Goal: Transaction & Acquisition: Download file/media

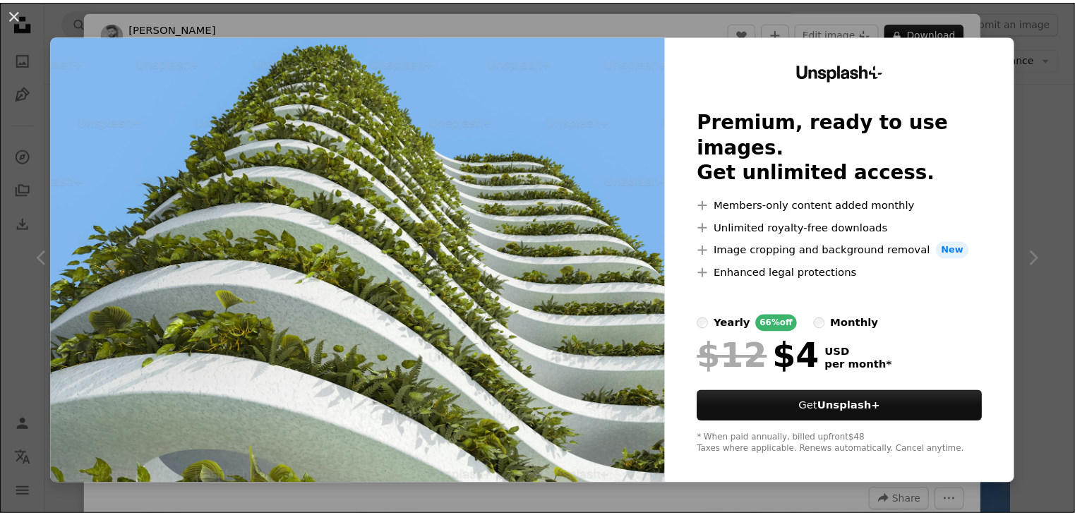
scroll to position [13618, 0]
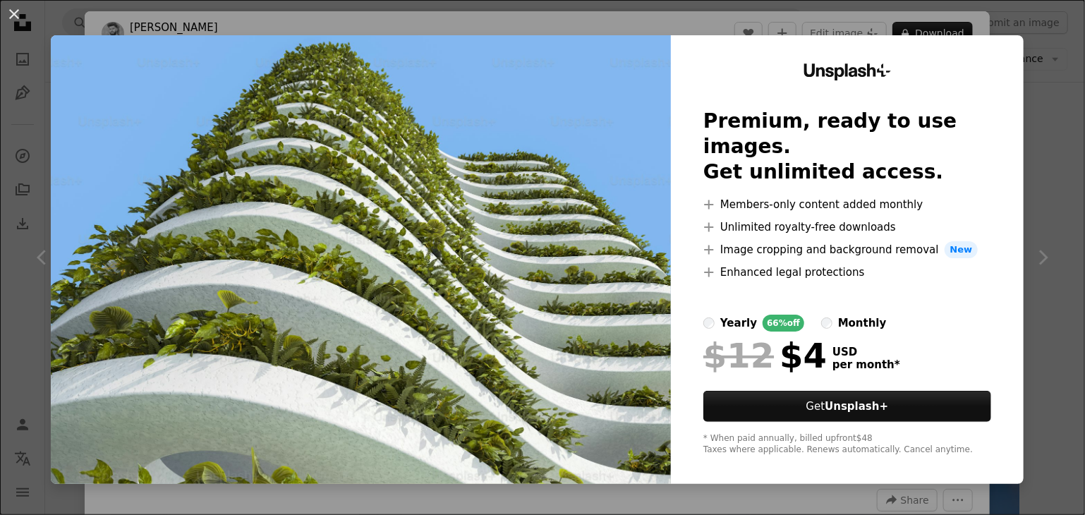
click at [1020, 83] on div "An X shape Unsplash+ Premium, ready to use images. Get unlimited access. A plus…" at bounding box center [542, 257] width 1085 height 515
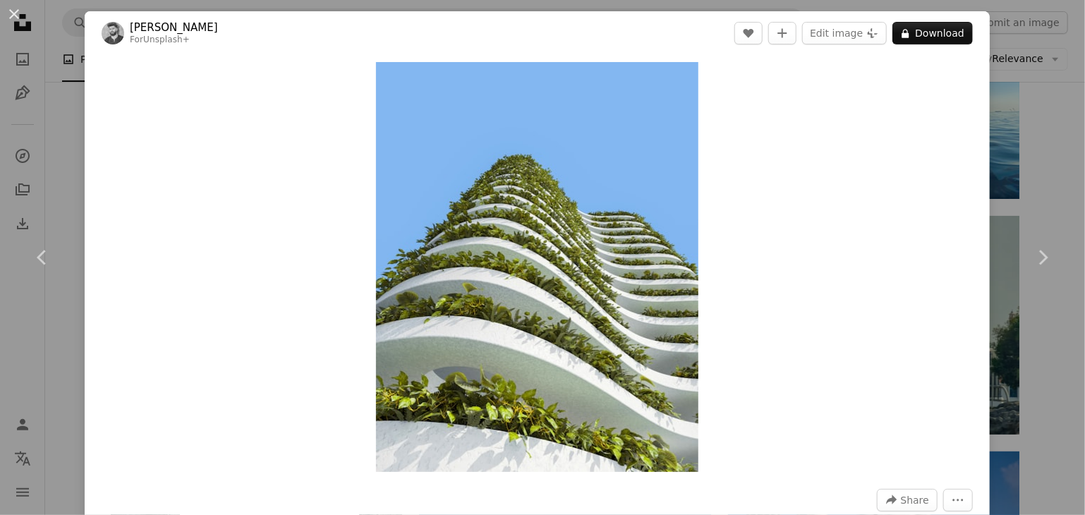
click at [1024, 84] on div "An X shape Chevron left Chevron right [PERSON_NAME] For Unsplash+ A heart A plu…" at bounding box center [542, 257] width 1085 height 515
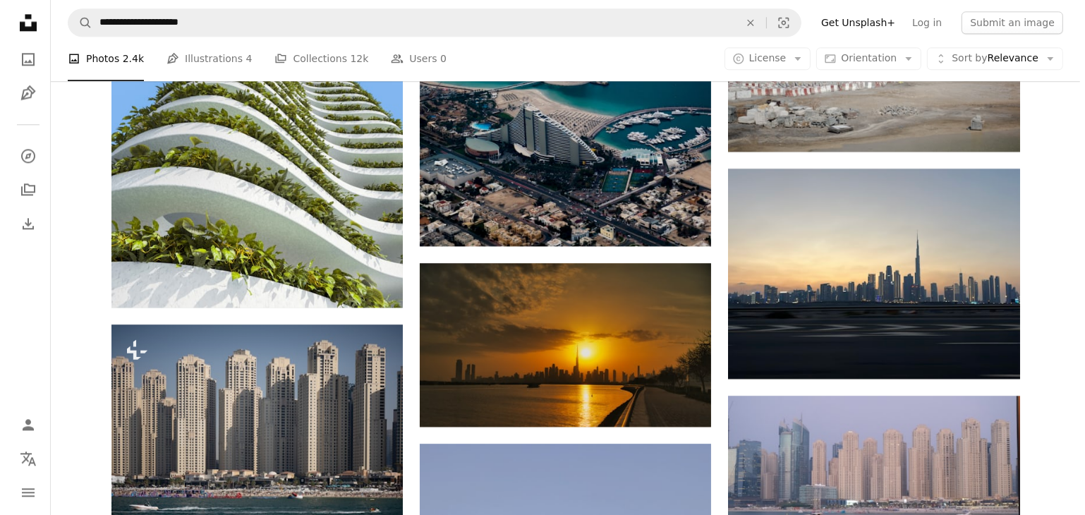
scroll to position [14111, 0]
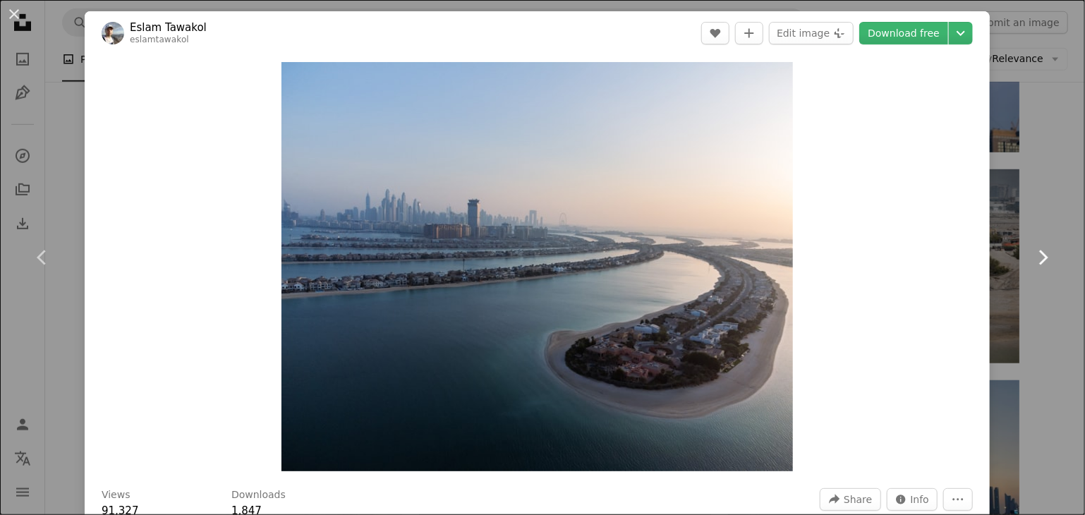
click at [1014, 223] on link "Chevron right" at bounding box center [1042, 257] width 85 height 135
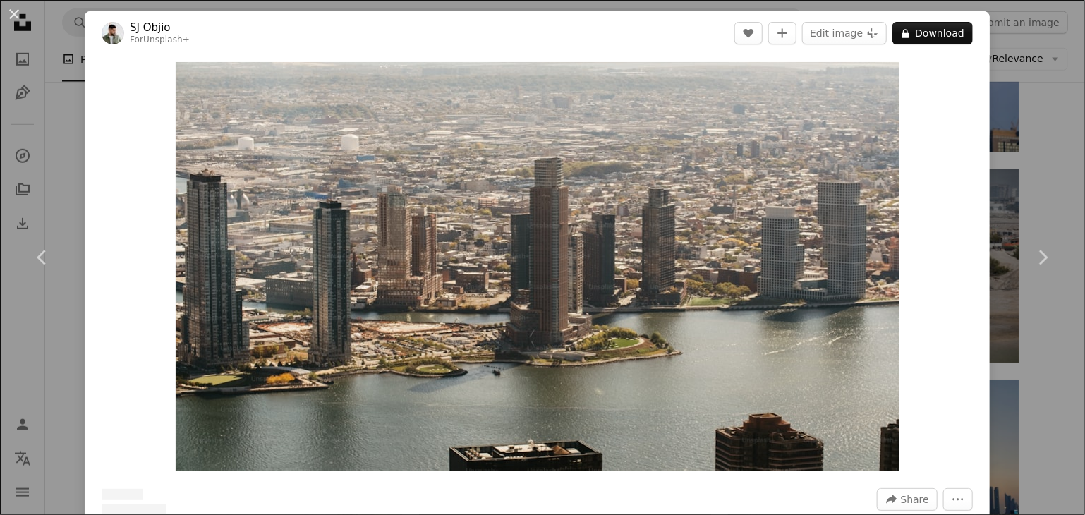
click at [1020, 143] on div "An X shape Chevron left Chevron right [PERSON_NAME] For Unsplash+ A heart A plu…" at bounding box center [542, 257] width 1085 height 515
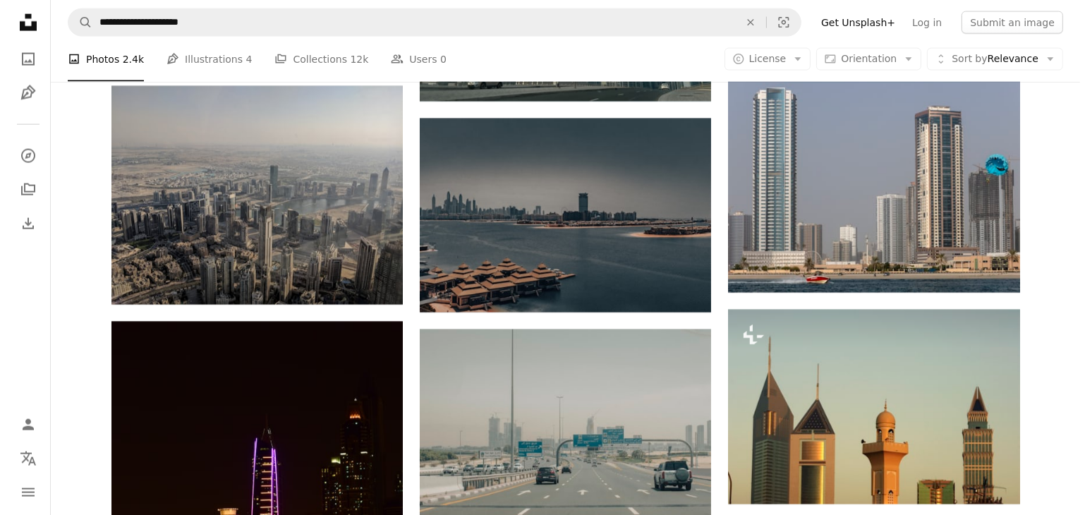
scroll to position [18415, 0]
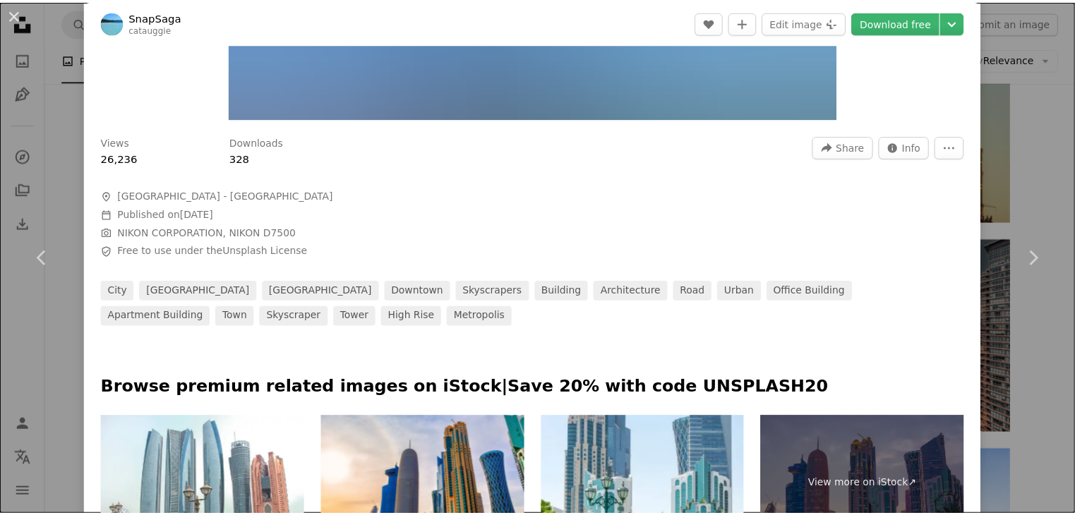
scroll to position [71, 0]
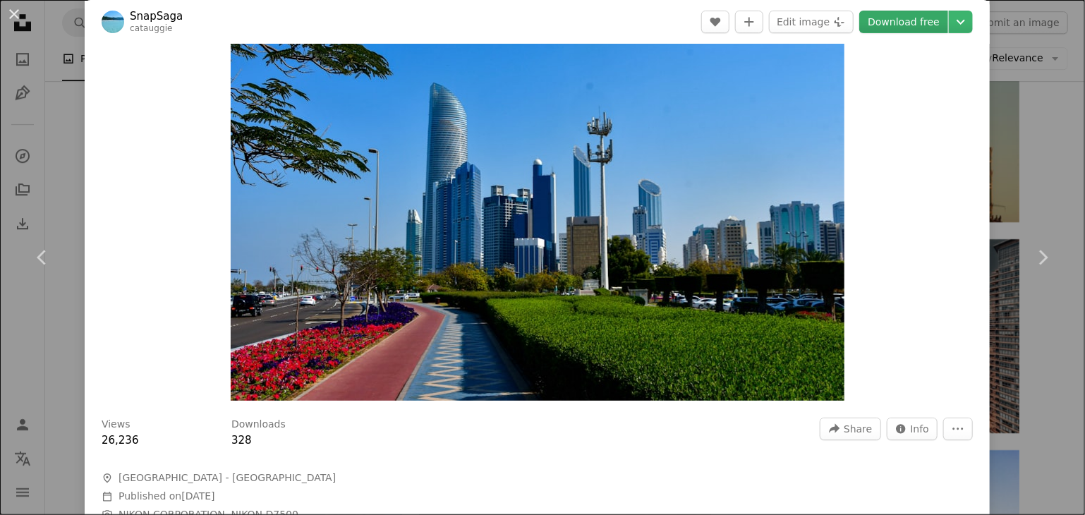
click at [893, 25] on link "Download free" at bounding box center [903, 22] width 89 height 23
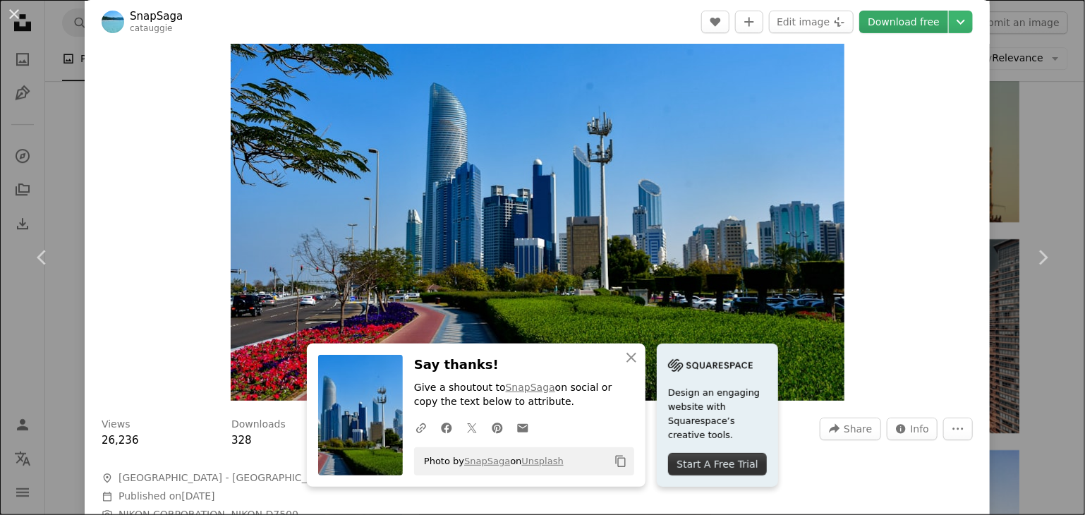
click at [883, 23] on link "Download free" at bounding box center [903, 22] width 89 height 23
drag, startPoint x: 1019, startPoint y: 40, endPoint x: 648, endPoint y: 26, distance: 370.7
click at [1019, 42] on div "An X shape Chevron left Chevron right An X shape Close Say thanks! Give a shout…" at bounding box center [542, 257] width 1085 height 515
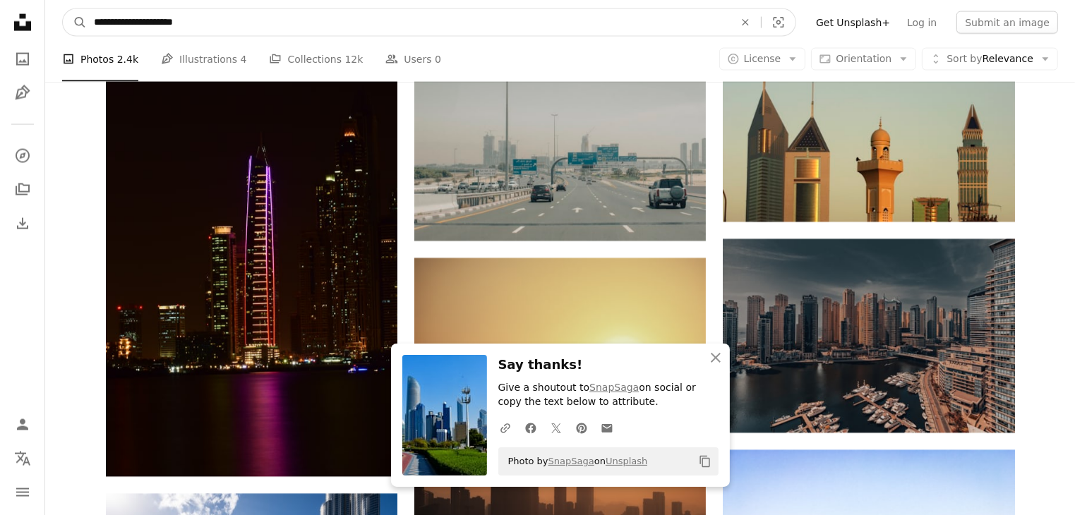
click at [647, 26] on input "**********" at bounding box center [408, 22] width 643 height 27
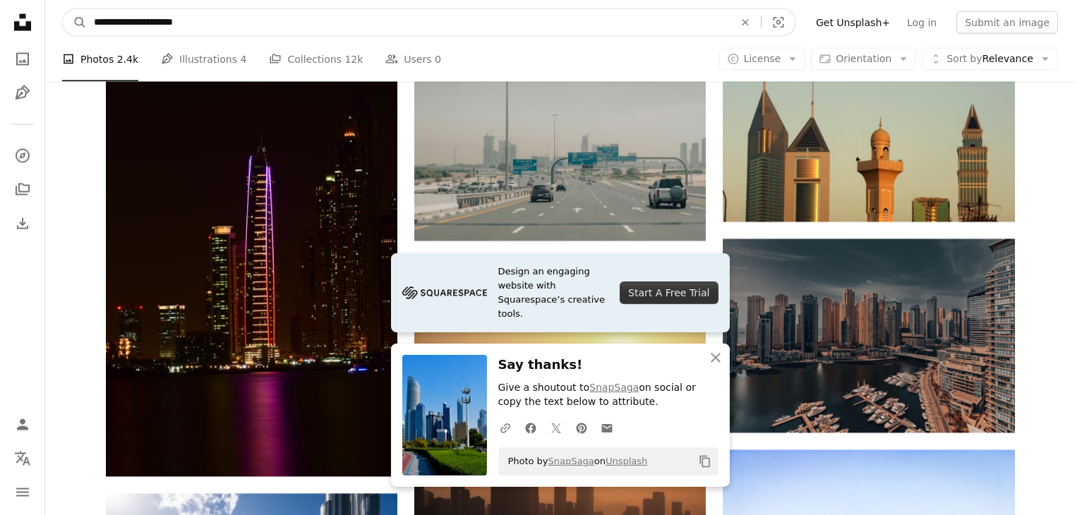
click at [647, 26] on input "**********" at bounding box center [408, 22] width 643 height 27
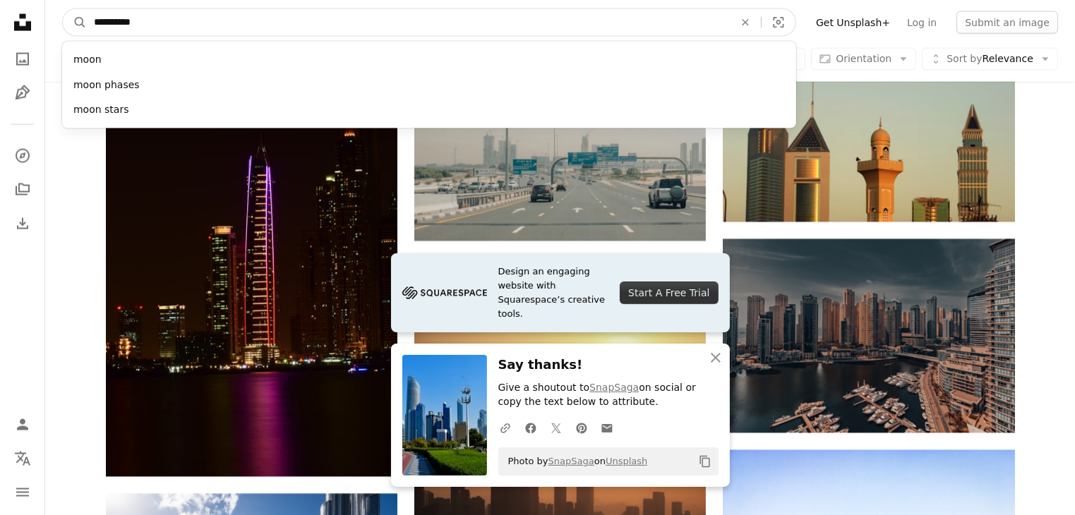
type input "**********"
click at [63, 9] on button "A magnifying glass" at bounding box center [75, 22] width 24 height 27
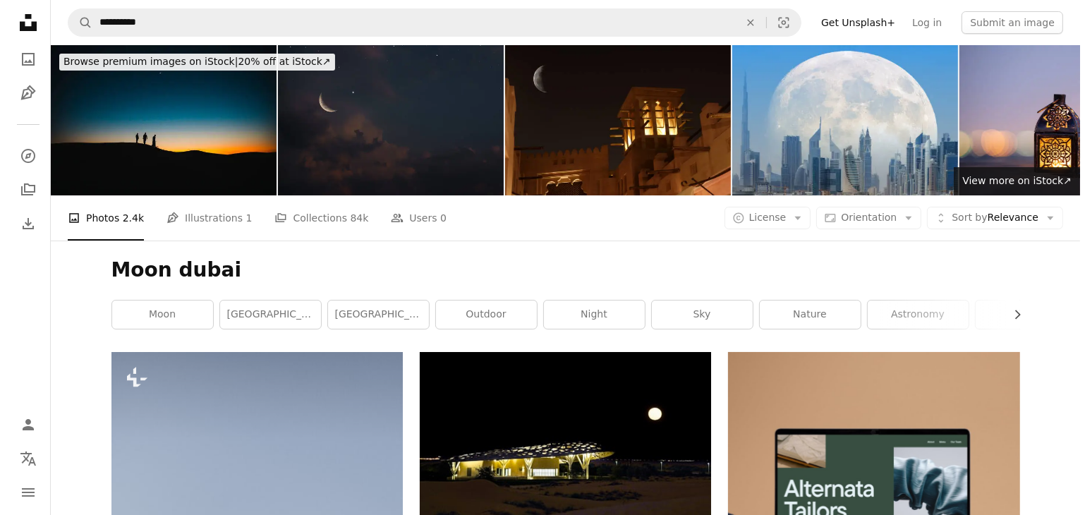
scroll to position [212, 0]
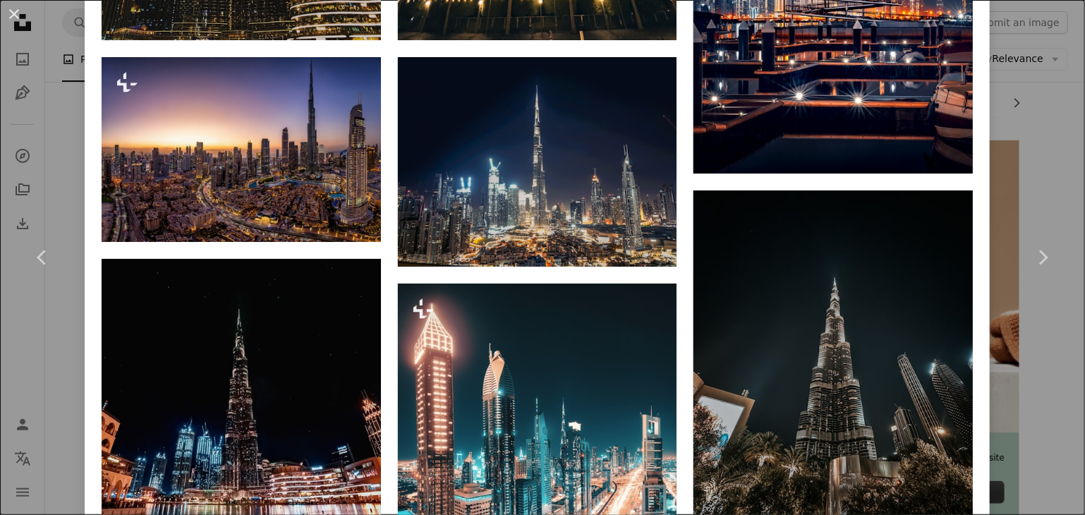
scroll to position [1905, 0]
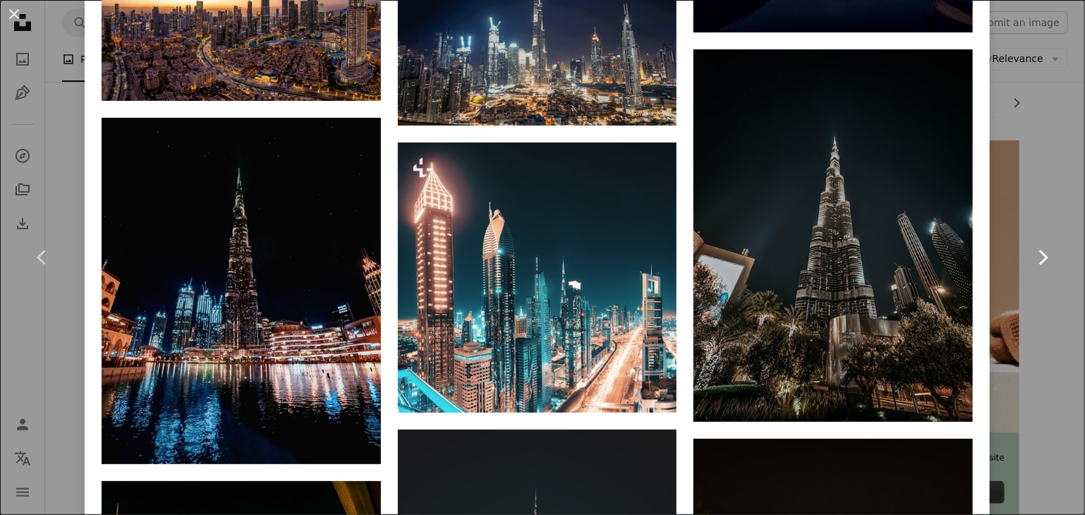
click at [1048, 199] on link "Chevron right" at bounding box center [1042, 257] width 85 height 135
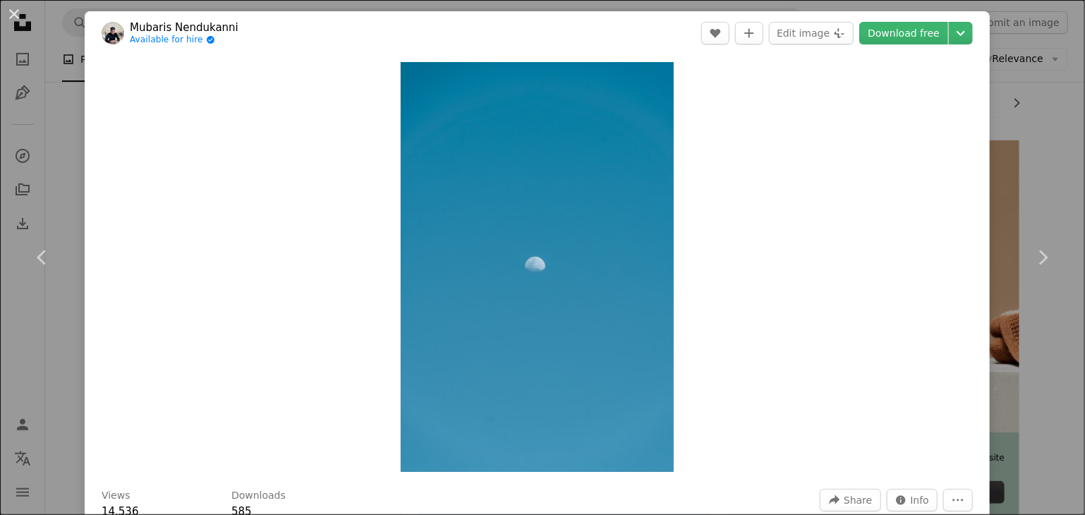
click at [44, 141] on div "An X shape Chevron left Chevron right Mubaris Nendukanni Available for hire A c…" at bounding box center [542, 257] width 1085 height 515
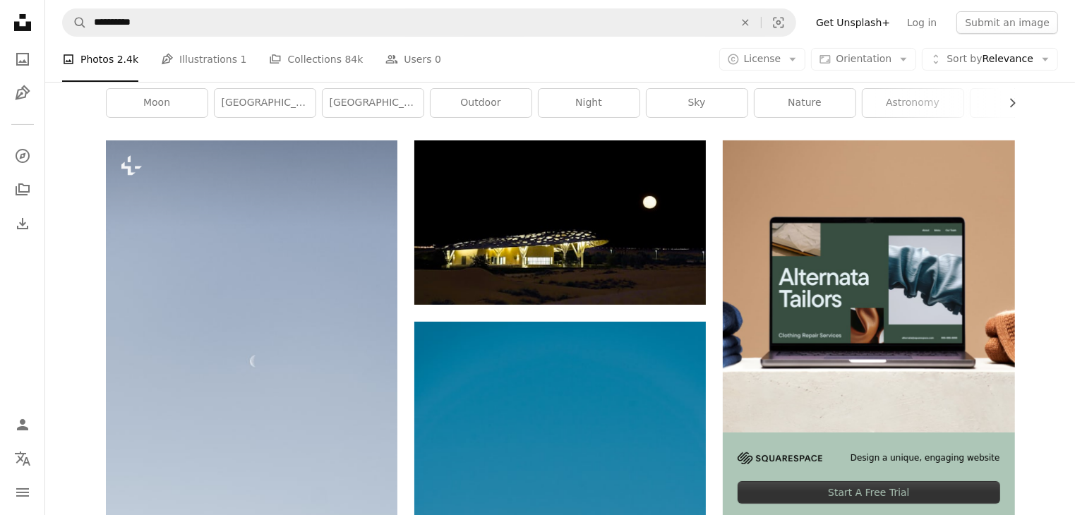
click at [531, 7] on nav "**********" at bounding box center [559, 22] width 1029 height 45
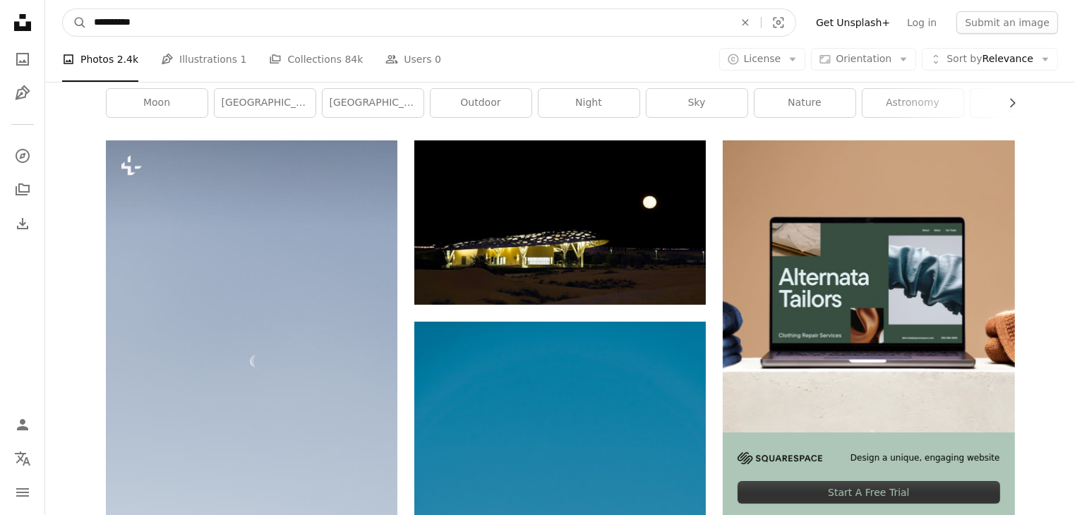
click at [518, 23] on input "**********" at bounding box center [408, 22] width 643 height 27
type input "**********"
click at [63, 9] on button "A magnifying glass" at bounding box center [75, 22] width 24 height 27
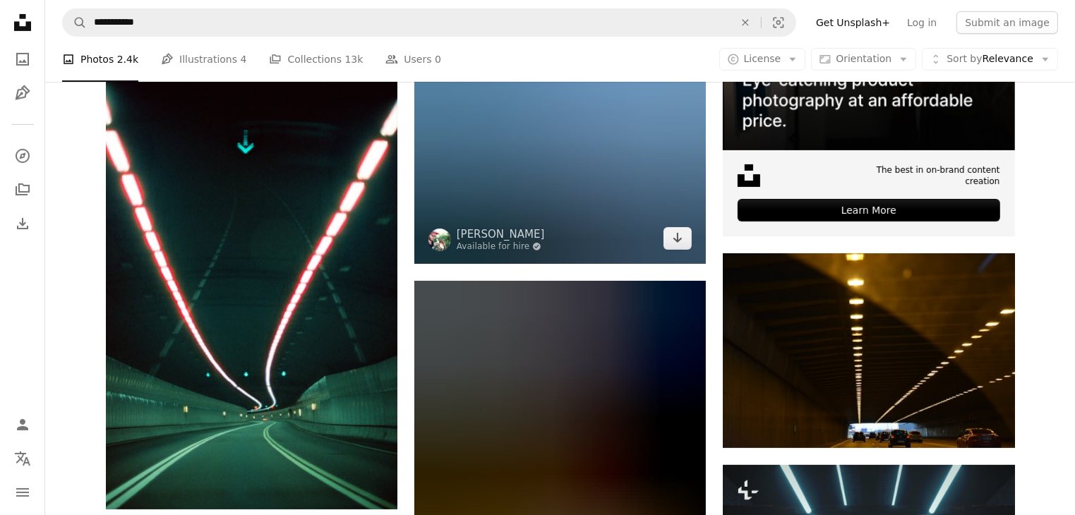
scroll to position [282, 0]
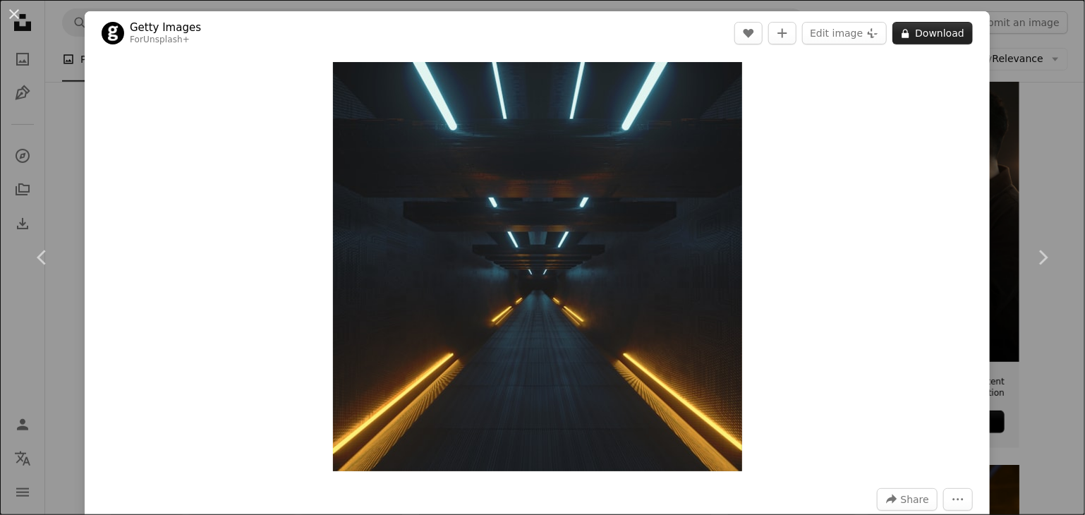
click at [928, 32] on button "A lock Download" at bounding box center [933, 33] width 80 height 23
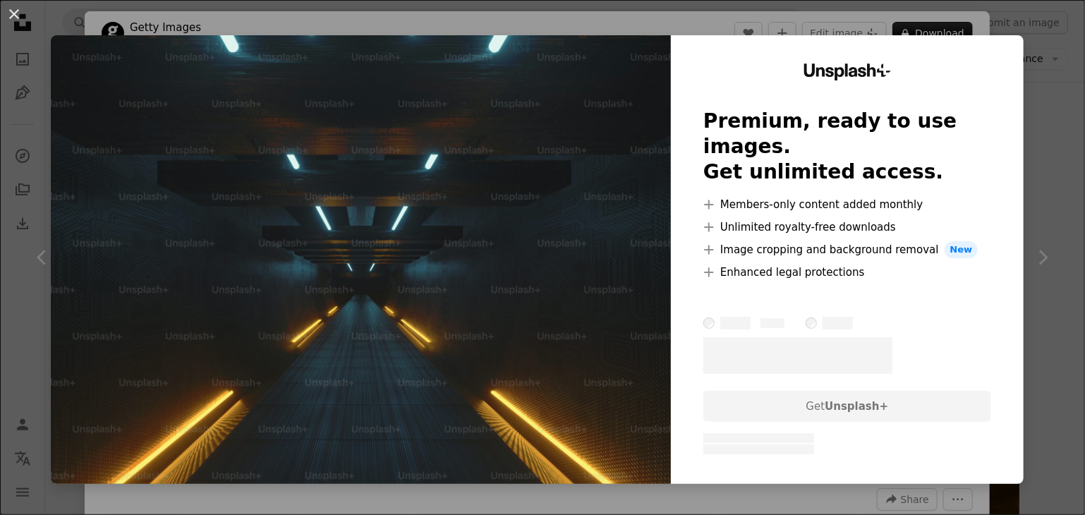
click at [1044, 162] on div "An X shape Unsplash+ Premium, ready to use images. Get unlimited access. A plus…" at bounding box center [542, 257] width 1085 height 515
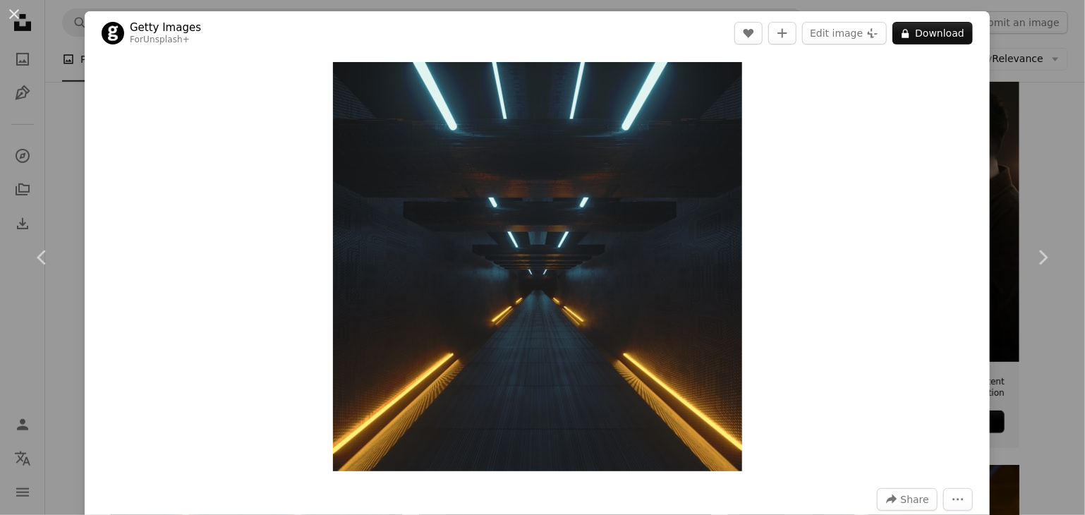
click at [1033, 154] on div "An X shape Chevron left Chevron right Getty Images For Unsplash+ A heart A plus…" at bounding box center [542, 257] width 1085 height 515
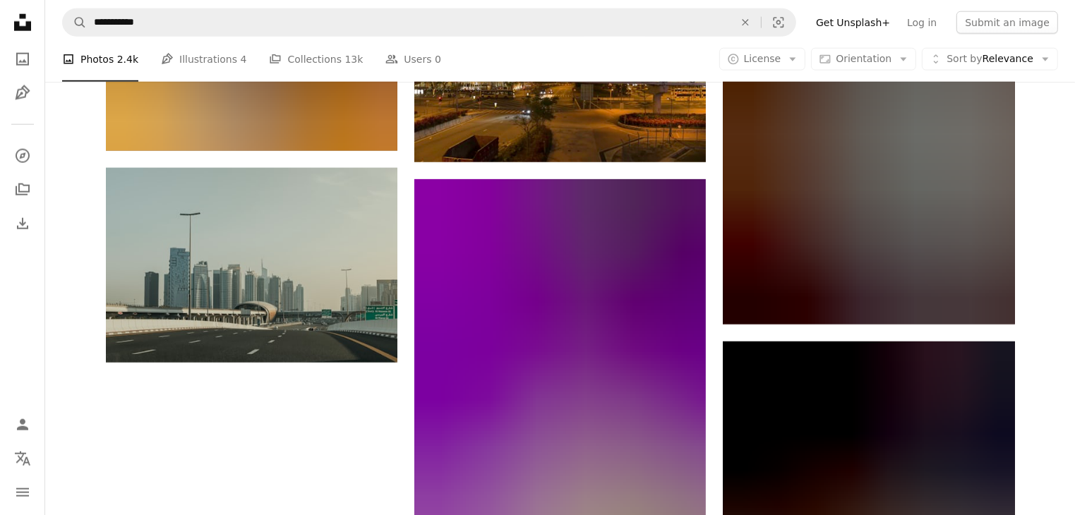
scroll to position [2183, 0]
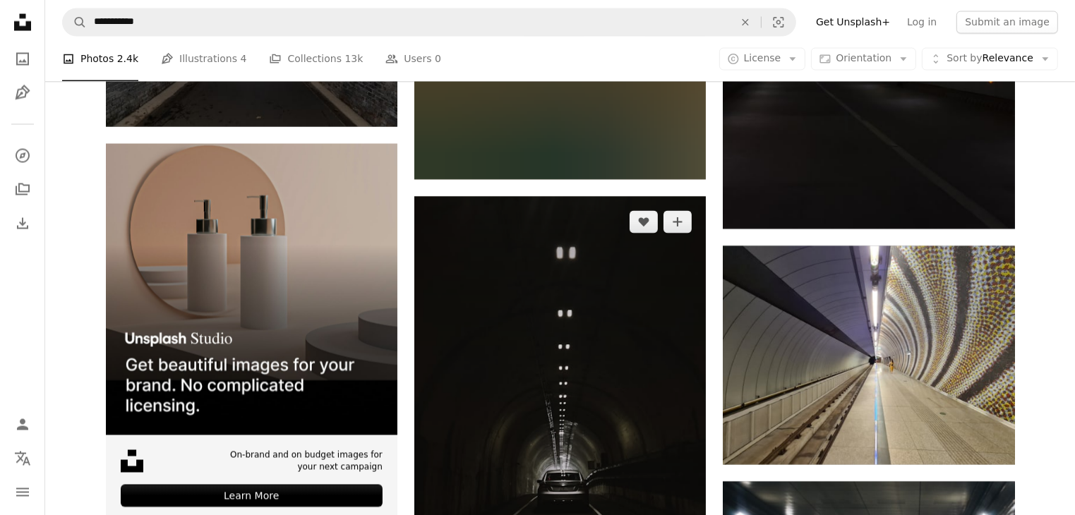
scroll to position [2465, 0]
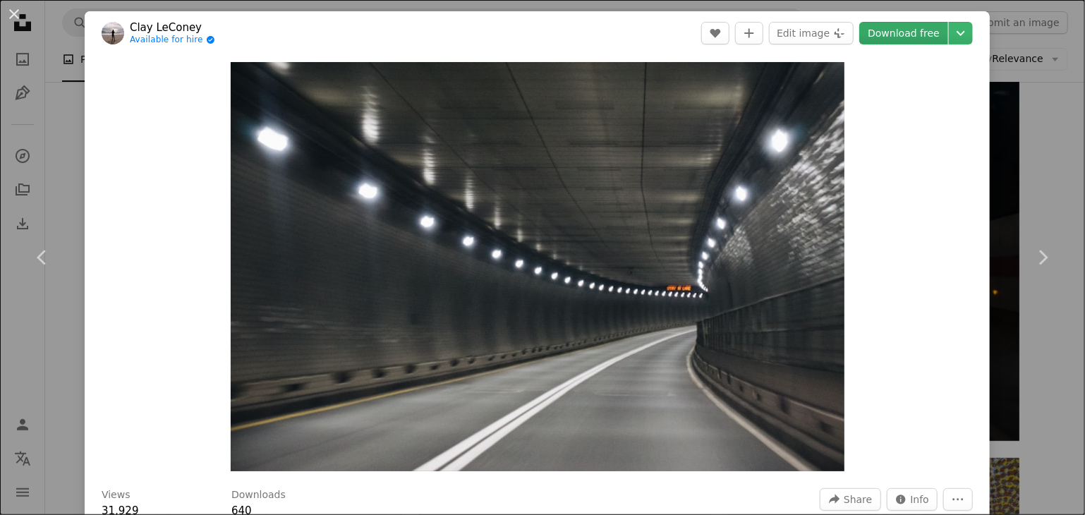
click at [879, 37] on link "Download free" at bounding box center [903, 33] width 89 height 23
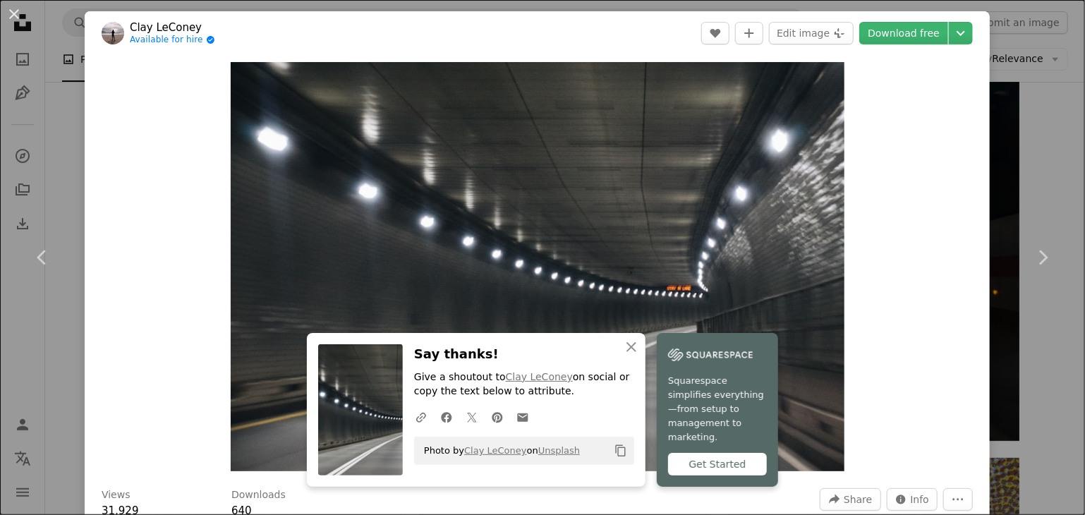
click at [998, 132] on div "An X shape Chevron left Chevron right An X shape Close Say thanks! Give a shout…" at bounding box center [542, 257] width 1085 height 515
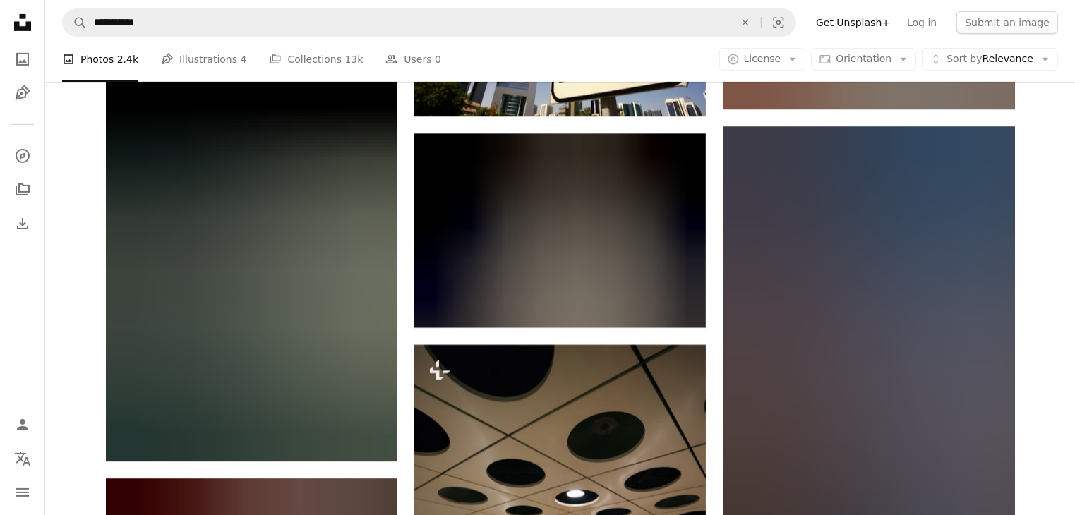
scroll to position [5852, 0]
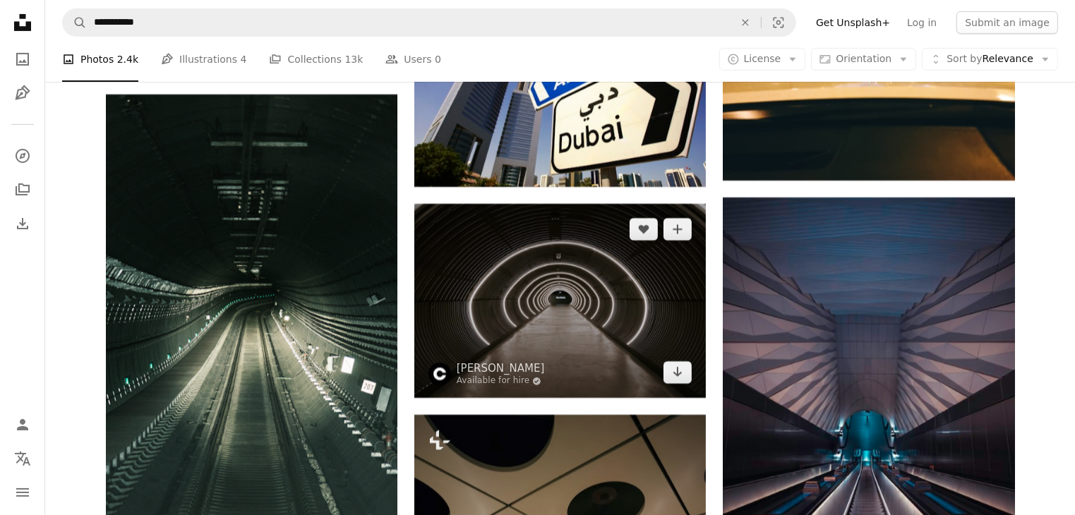
click at [567, 204] on img at bounding box center [559, 301] width 291 height 194
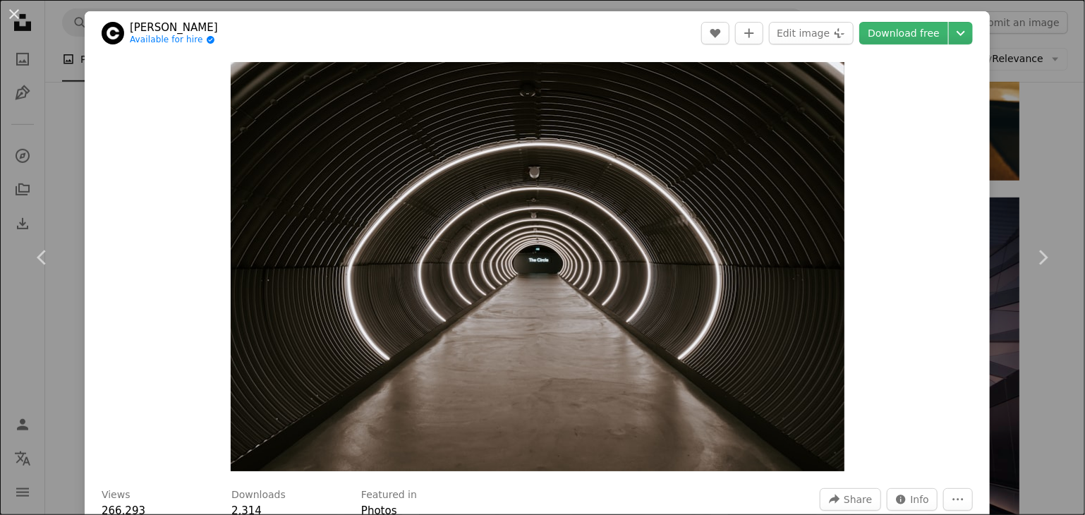
click at [987, 144] on div "An X shape Chevron left Chevron right [PERSON_NAME] Available for hire A checkm…" at bounding box center [542, 257] width 1085 height 515
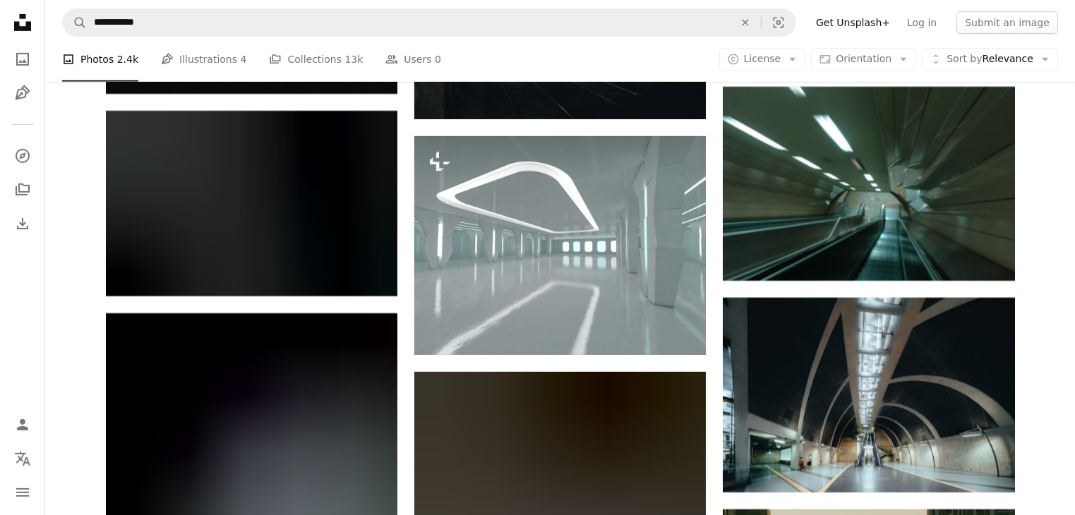
scroll to position [11144, 0]
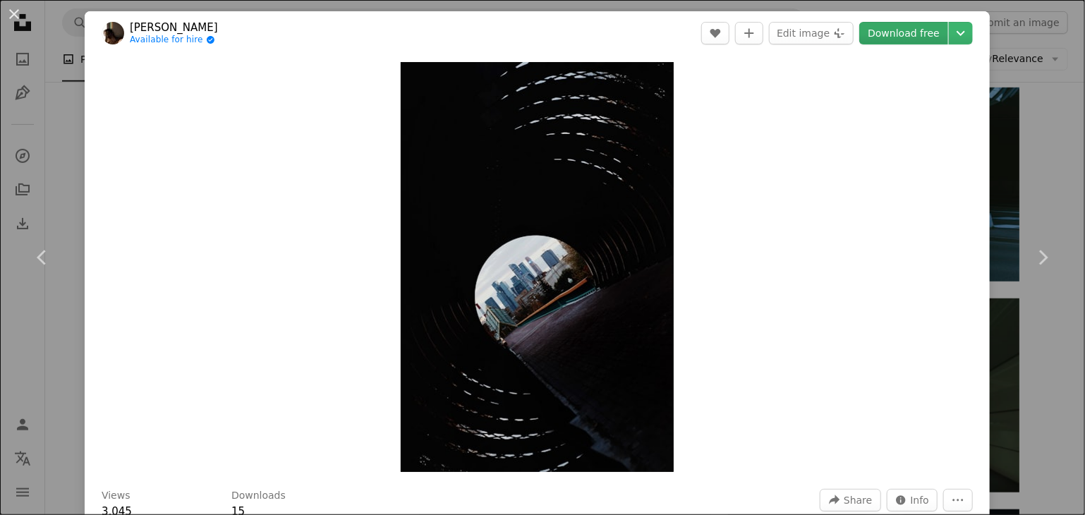
click at [883, 28] on link "Download free" at bounding box center [903, 33] width 89 height 23
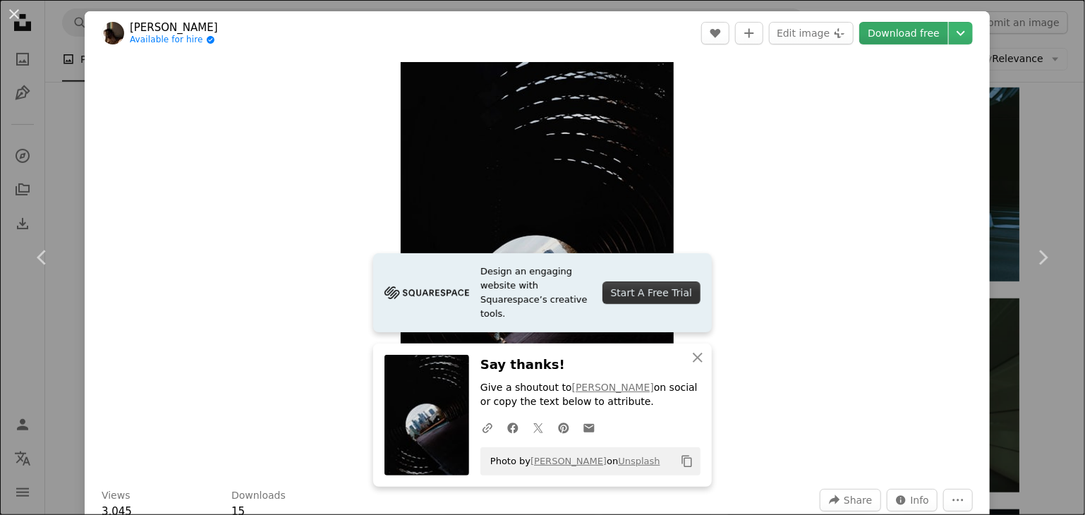
click at [890, 40] on link "Download free" at bounding box center [903, 33] width 89 height 23
click at [982, 100] on div "An X shape Chevron left Chevron right Design an engaging website with Squarespa…" at bounding box center [542, 257] width 1085 height 515
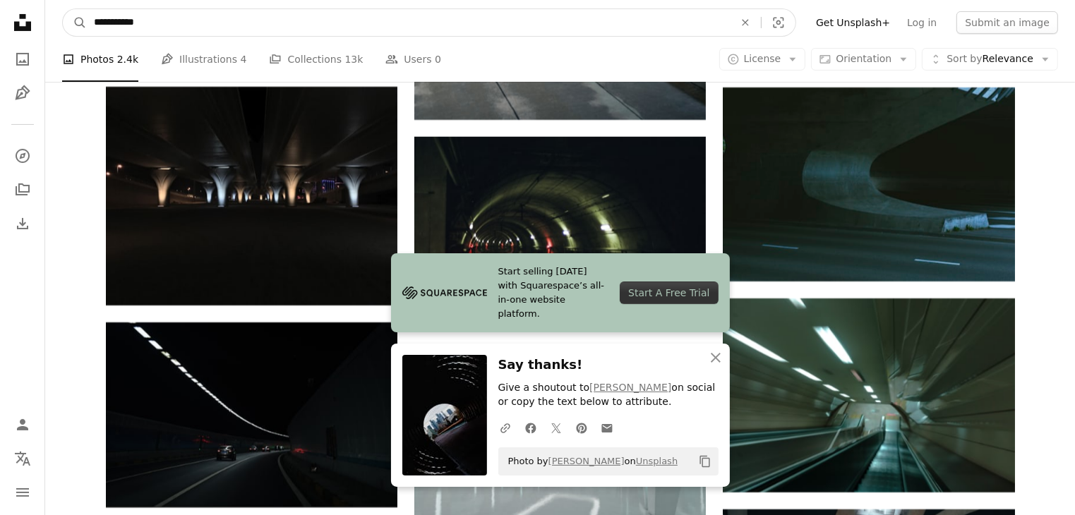
click at [385, 17] on input "**********" at bounding box center [408, 22] width 643 height 27
type input "*****"
click at [63, 9] on button "A magnifying glass" at bounding box center [75, 22] width 24 height 27
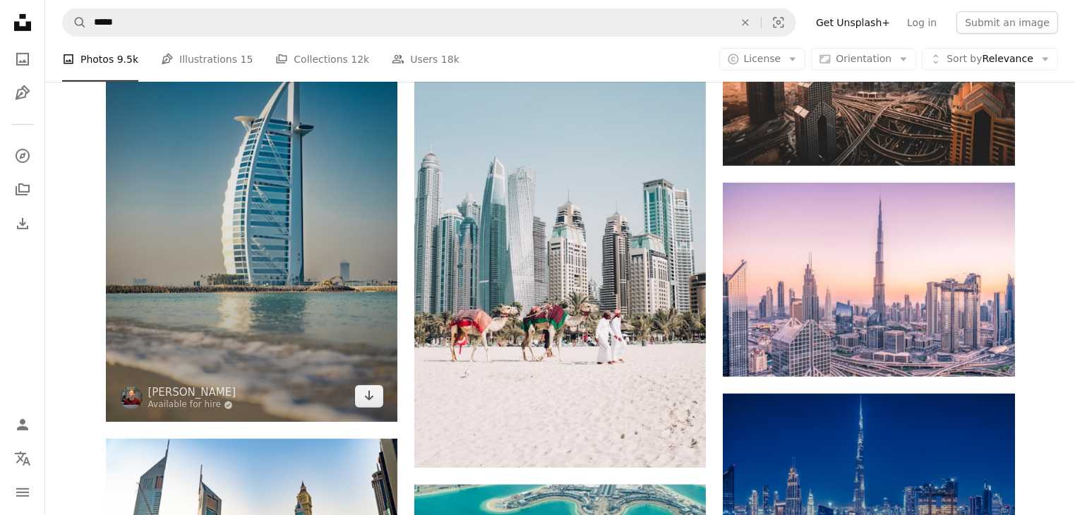
scroll to position [988, 0]
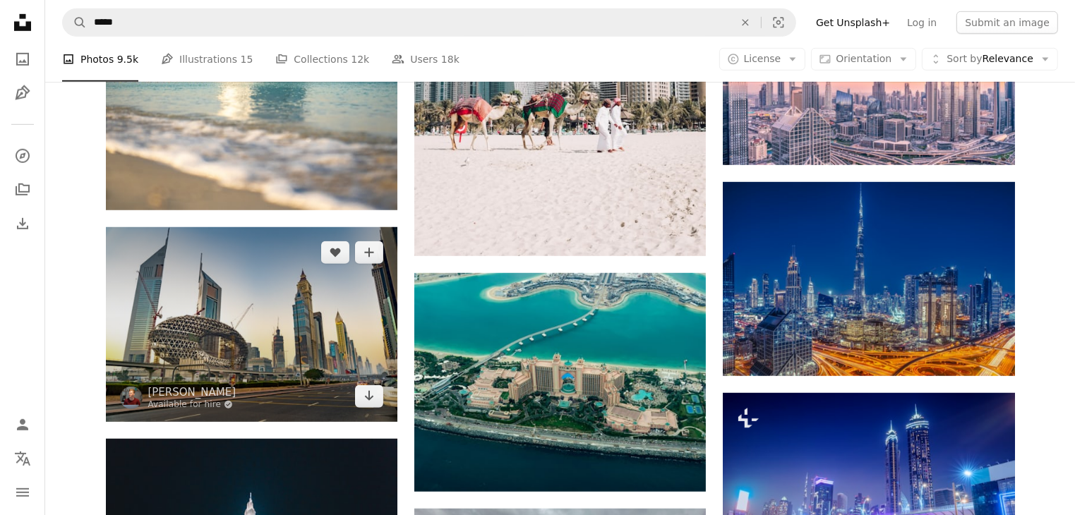
click at [270, 227] on img at bounding box center [251, 324] width 291 height 194
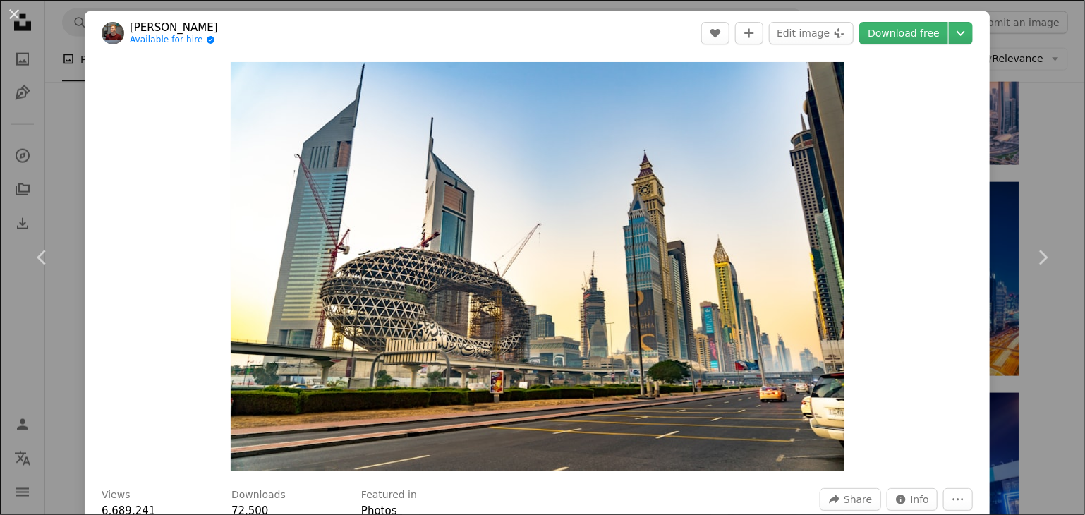
click at [1044, 176] on div "An X shape Chevron left Chevron right [PERSON_NAME] Available for hire A checkm…" at bounding box center [542, 257] width 1085 height 515
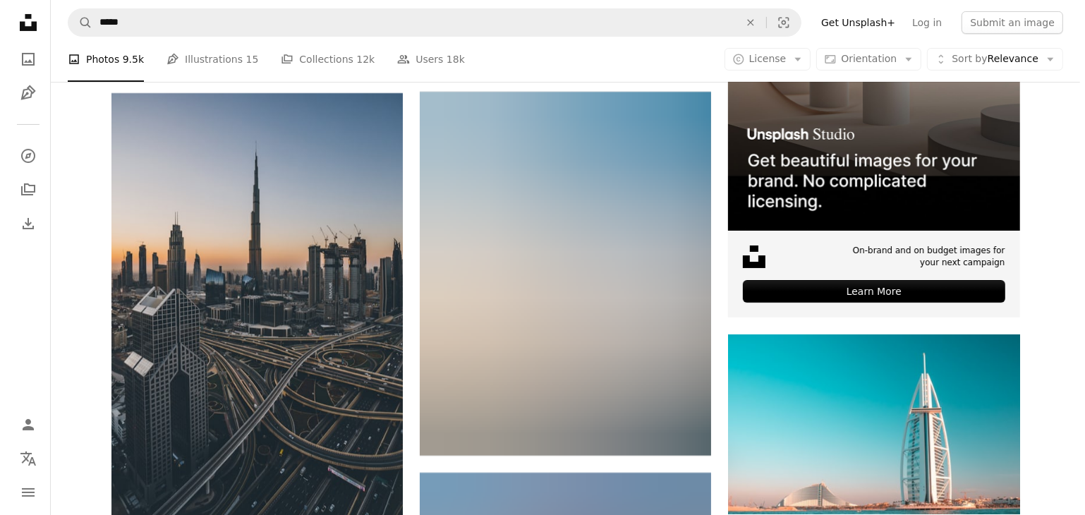
scroll to position [5856, 0]
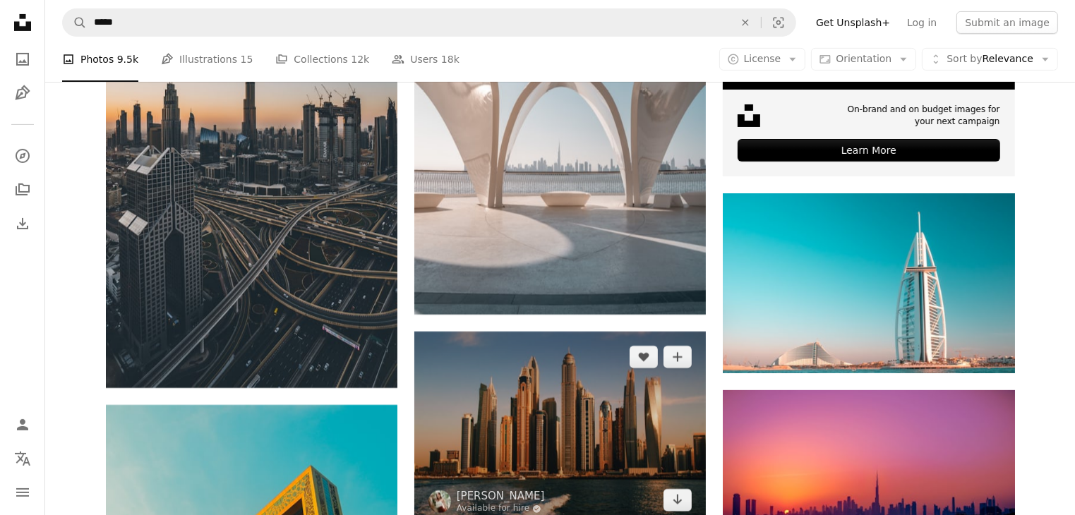
click at [562, 332] on img at bounding box center [559, 429] width 291 height 194
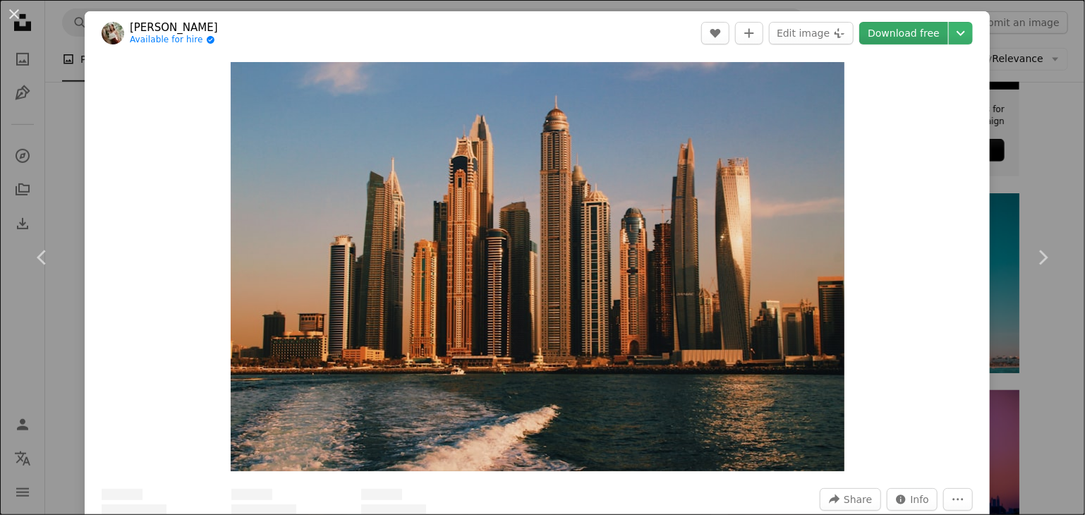
click at [890, 41] on link "Download free" at bounding box center [903, 33] width 89 height 23
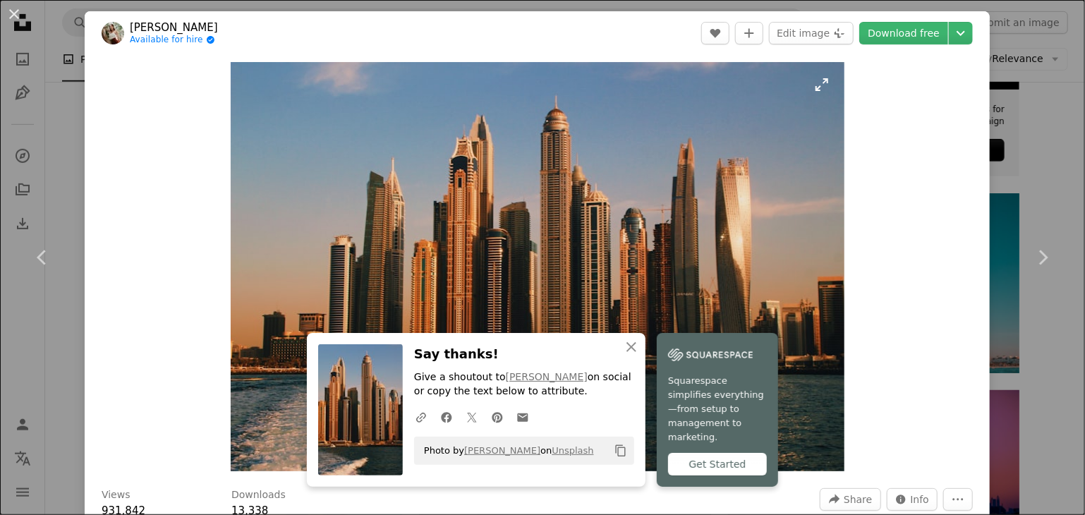
scroll to position [282, 0]
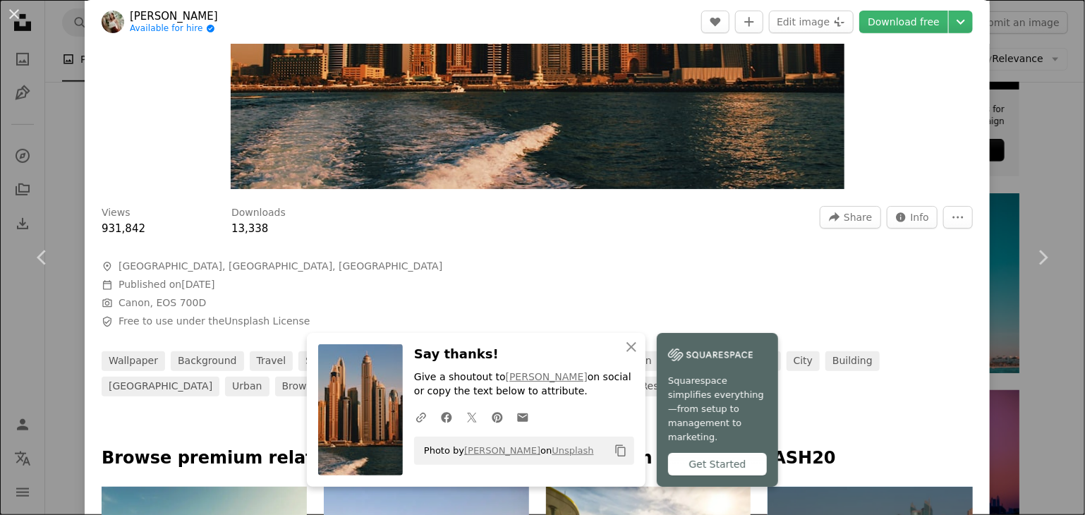
click at [1006, 108] on div "An X shape Chevron left Chevron right An X shape Close Say thanks! Give a shout…" at bounding box center [542, 257] width 1085 height 515
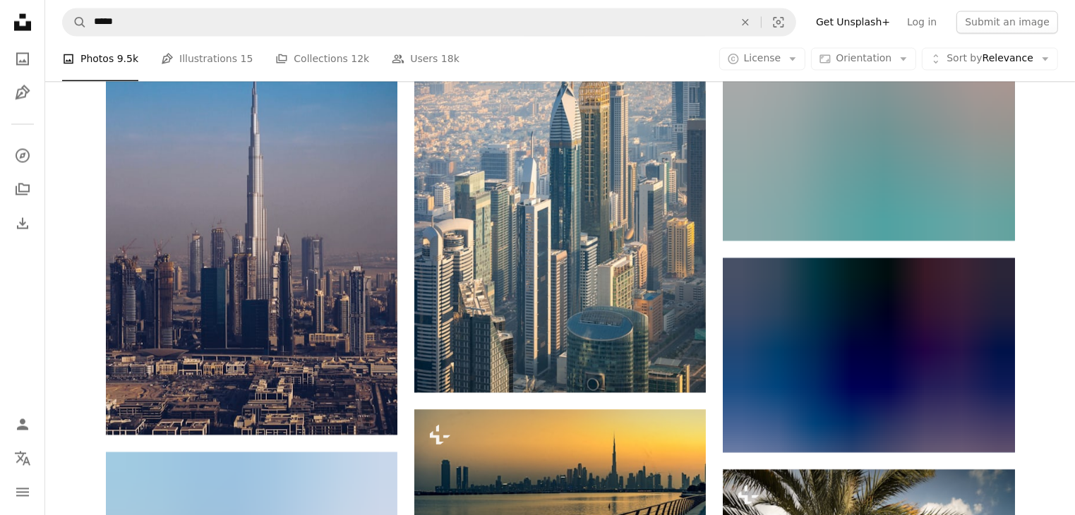
scroll to position [8185, 0]
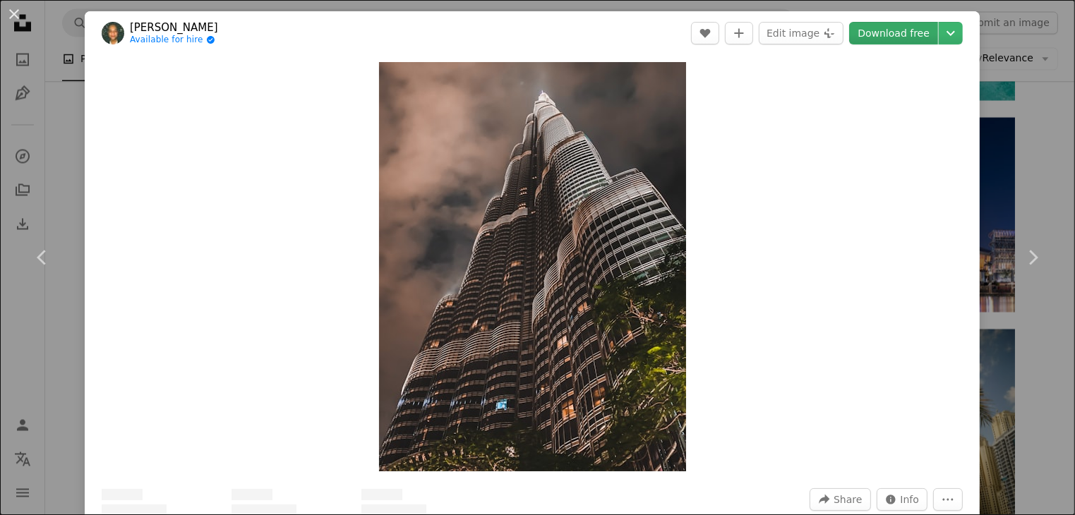
click at [892, 35] on link "Download free" at bounding box center [893, 33] width 89 height 23
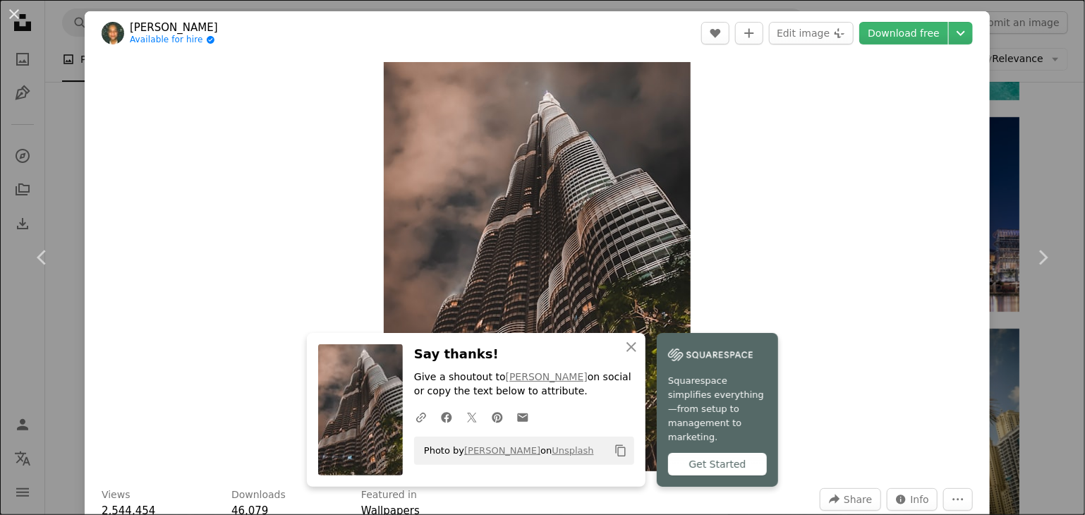
click at [1021, 52] on div "An X shape Chevron left Chevron right An X shape Close Say thanks! Give a shout…" at bounding box center [542, 257] width 1085 height 515
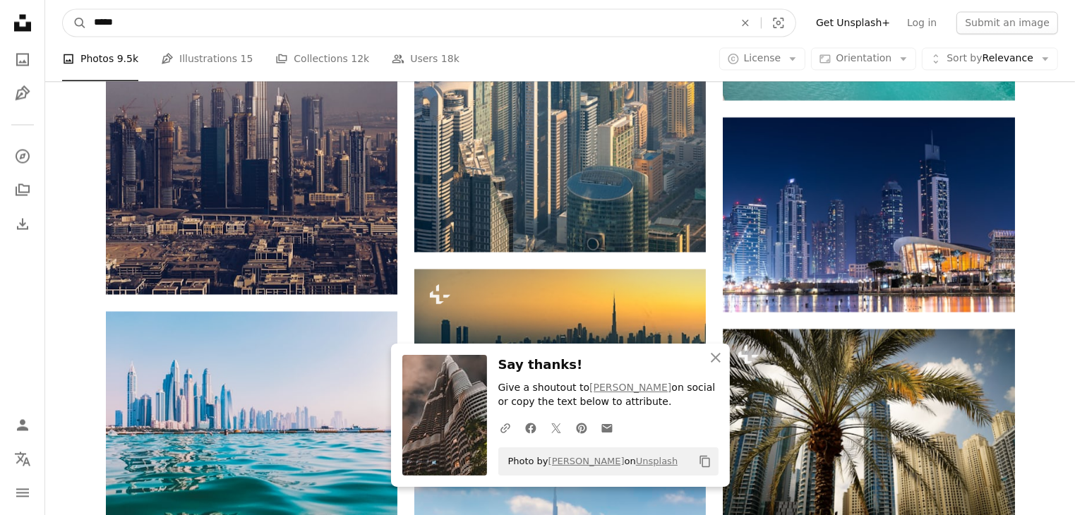
click at [564, 20] on input "*****" at bounding box center [408, 22] width 643 height 27
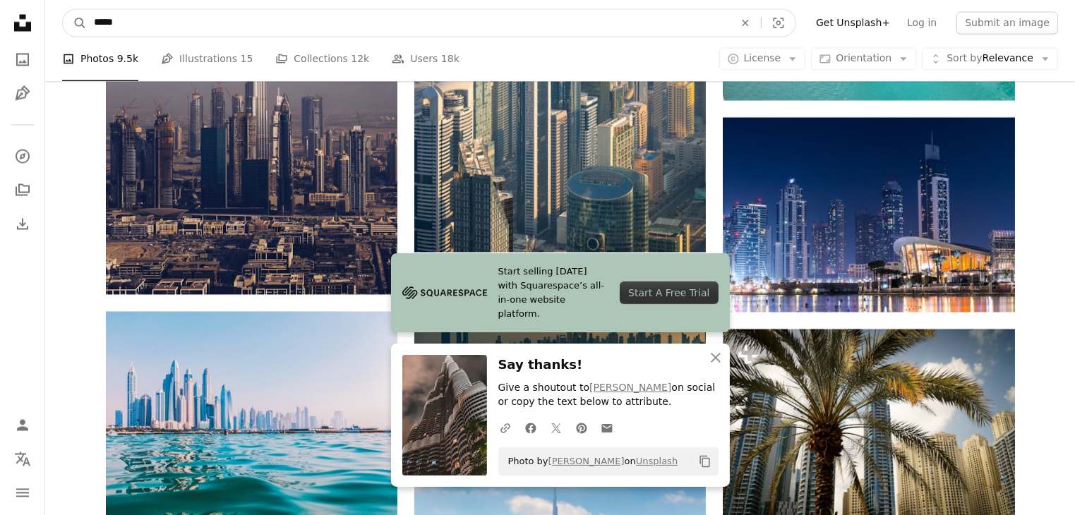
click at [564, 20] on input "*****" at bounding box center [408, 22] width 643 height 27
type input "*****"
click at [63, 9] on button "A magnifying glass" at bounding box center [75, 22] width 24 height 27
